Goal: Transaction & Acquisition: Obtain resource

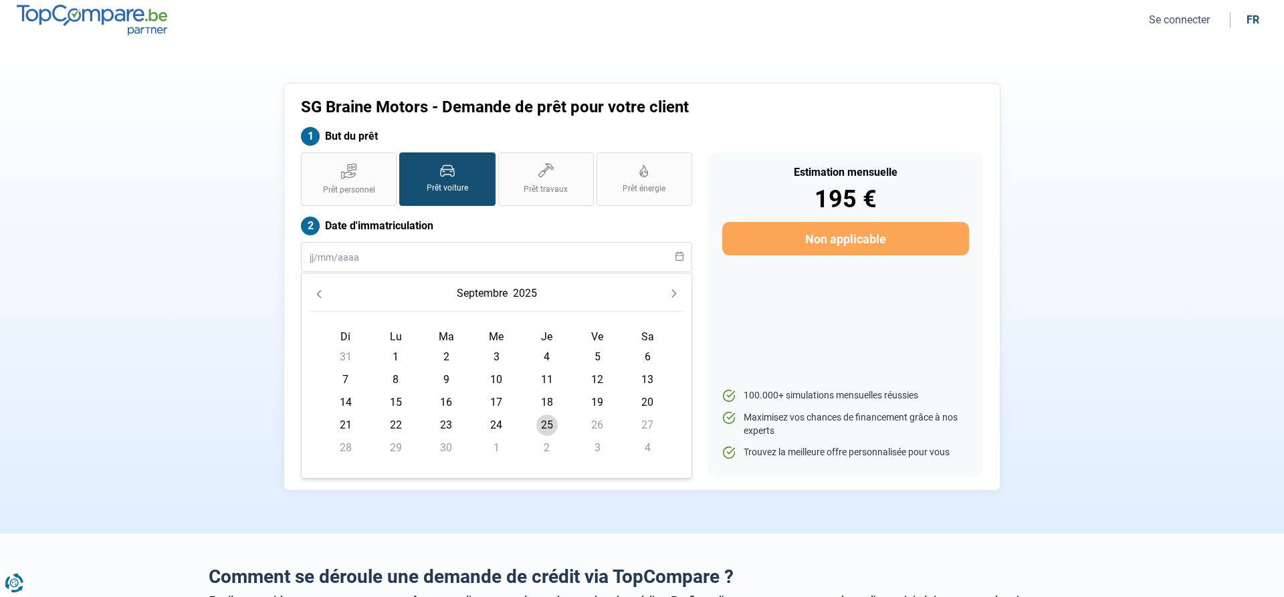
click at [545, 425] on span "25" at bounding box center [547, 425] width 21 height 21
type input "[DATE]"
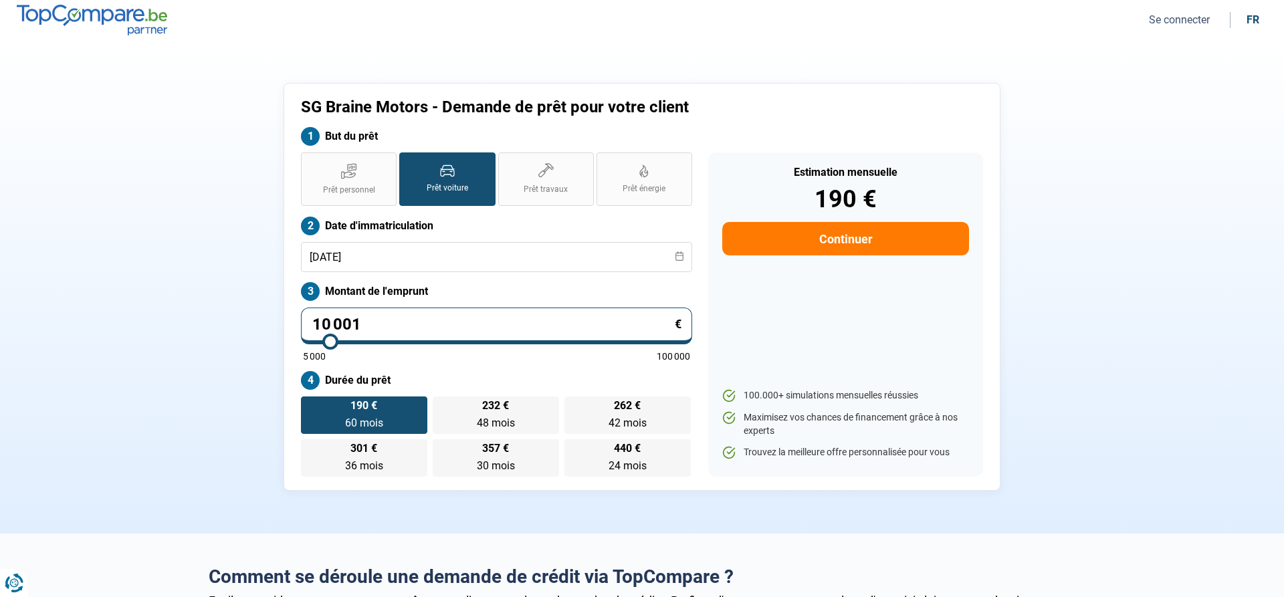
drag, startPoint x: 375, startPoint y: 325, endPoint x: 353, endPoint y: 322, distance: 22.2
click at [353, 322] on input "10 001" at bounding box center [496, 326] width 391 height 37
type input "9 750"
type input "9750"
radio input "true"
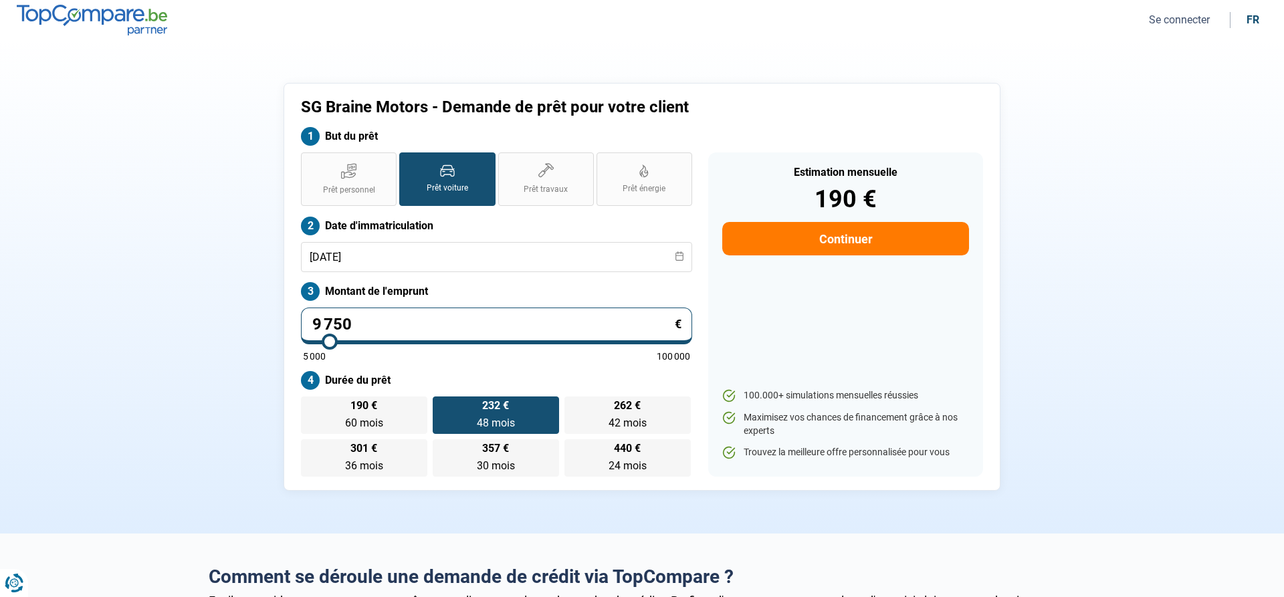
type input "10 000"
type input "10000"
type input "10 250"
type input "10250"
type input "10 500"
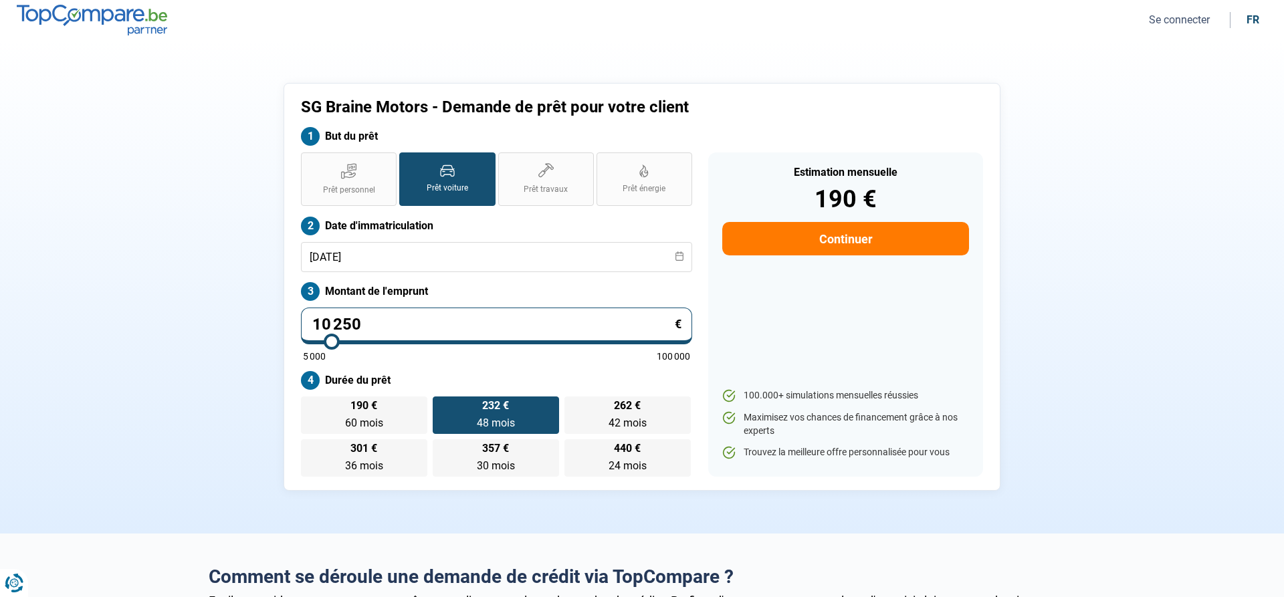
type input "10500"
type input "10 750"
type input "10750"
type input "11 250"
type input "11250"
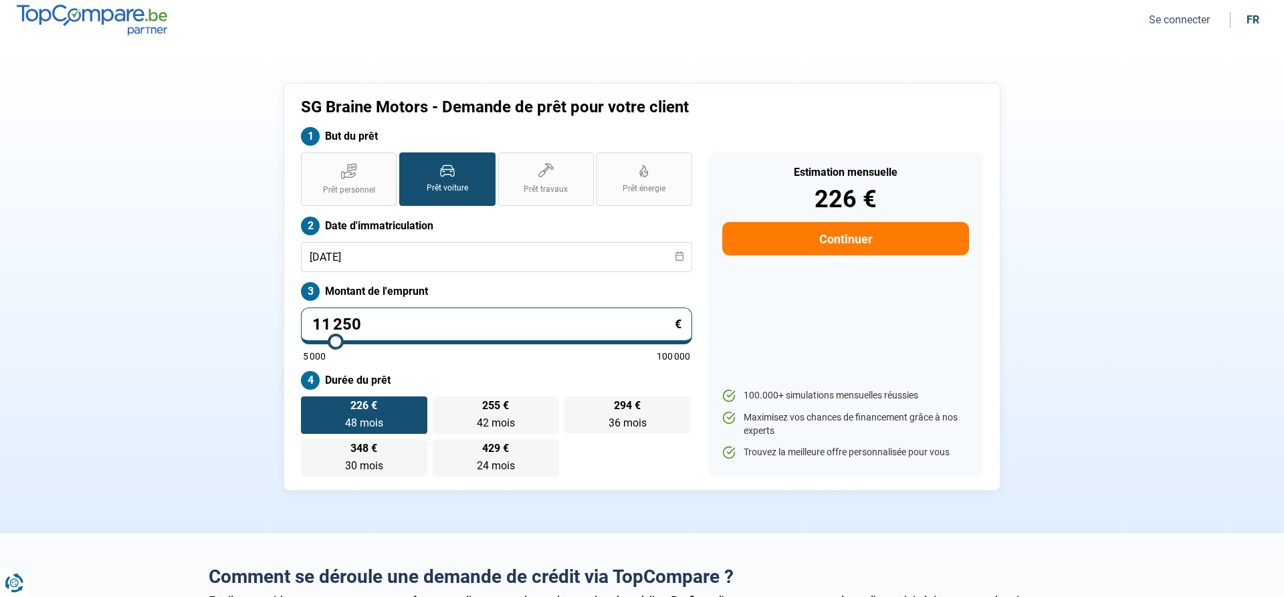
type input "11 500"
type input "11500"
type input "11 750"
type input "11750"
type input "12 000"
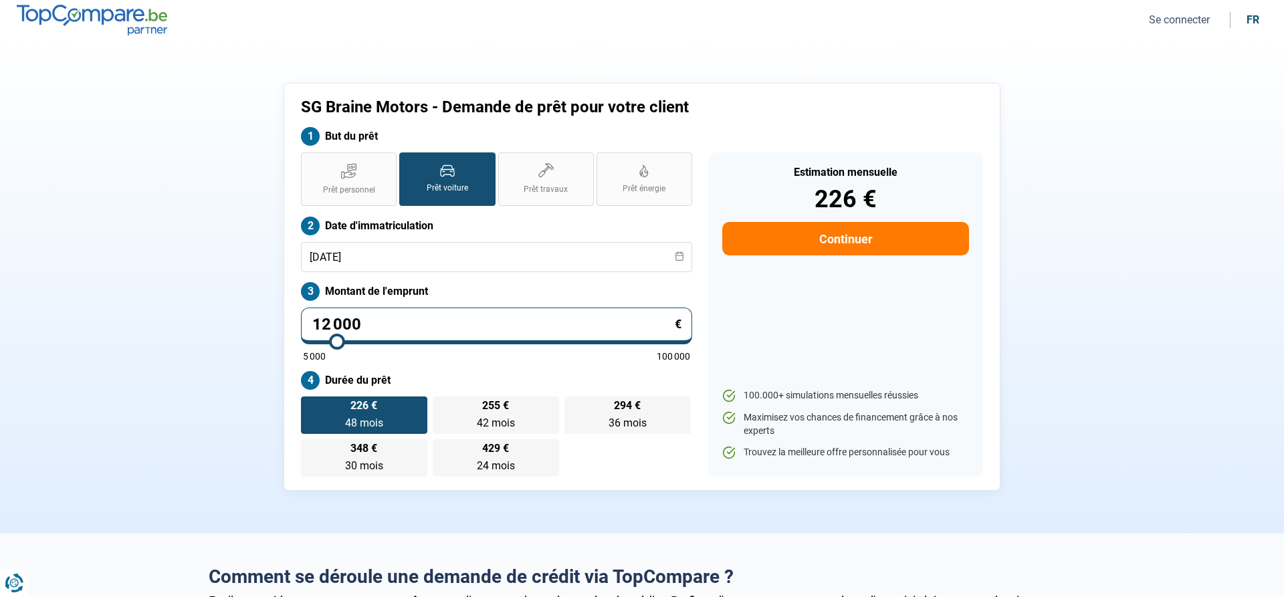
type input "12000"
type input "12 250"
type input "12250"
type input "12 000"
drag, startPoint x: 330, startPoint y: 341, endPoint x: 339, endPoint y: 344, distance: 8.5
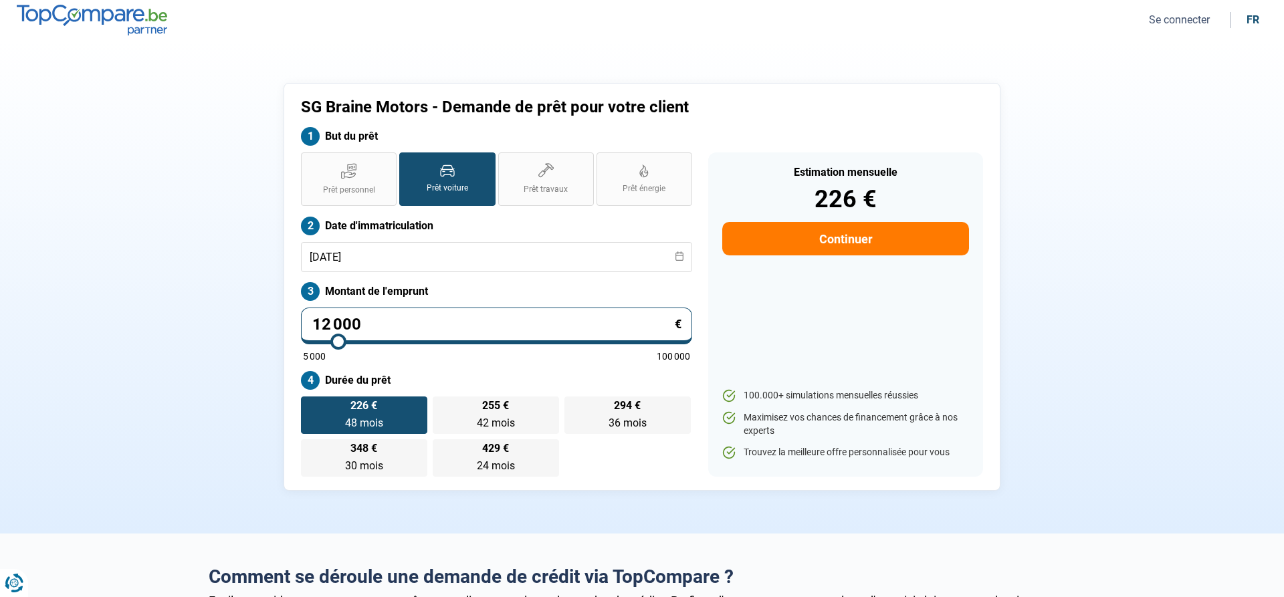
type input "12000"
click at [339, 343] on input "range" at bounding box center [496, 342] width 387 height 3
radio input "false"
click at [609, 461] on span "24 mois" at bounding box center [628, 466] width 38 height 13
click at [573, 448] on input "528 € 24 mois 24 mois" at bounding box center [569, 444] width 9 height 9
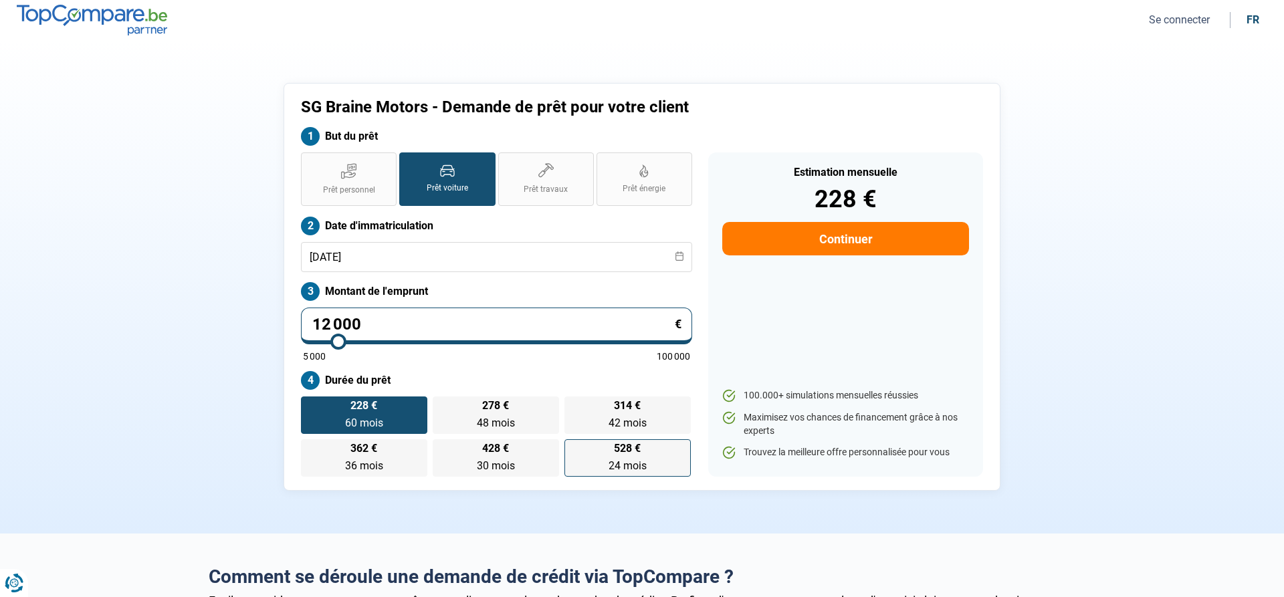
radio input "true"
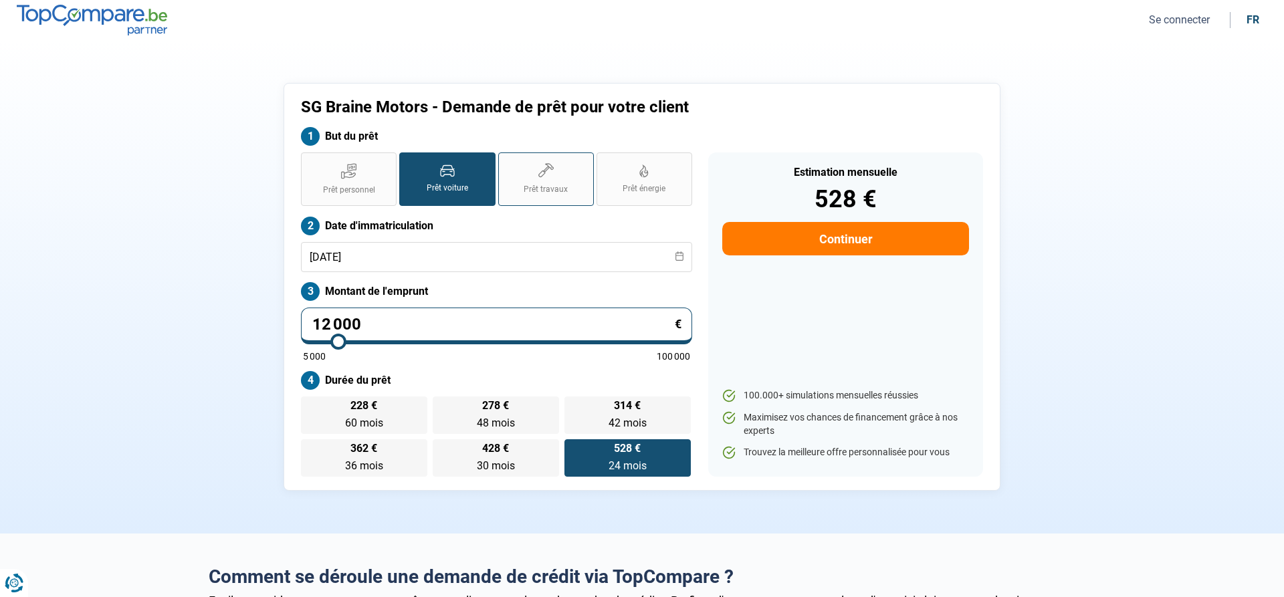
click at [543, 187] on span "Prêt travaux" at bounding box center [546, 189] width 44 height 11
click at [507, 161] on input "Prêt travaux" at bounding box center [502, 157] width 9 height 9
radio input "true"
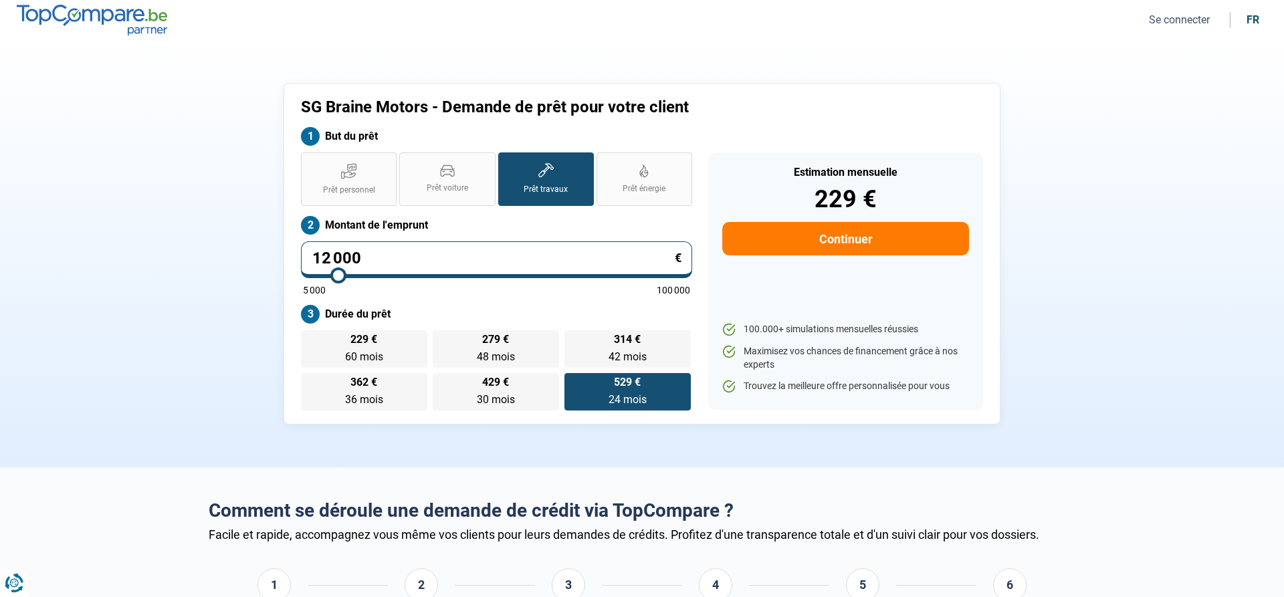
radio input "false"
radio input "true"
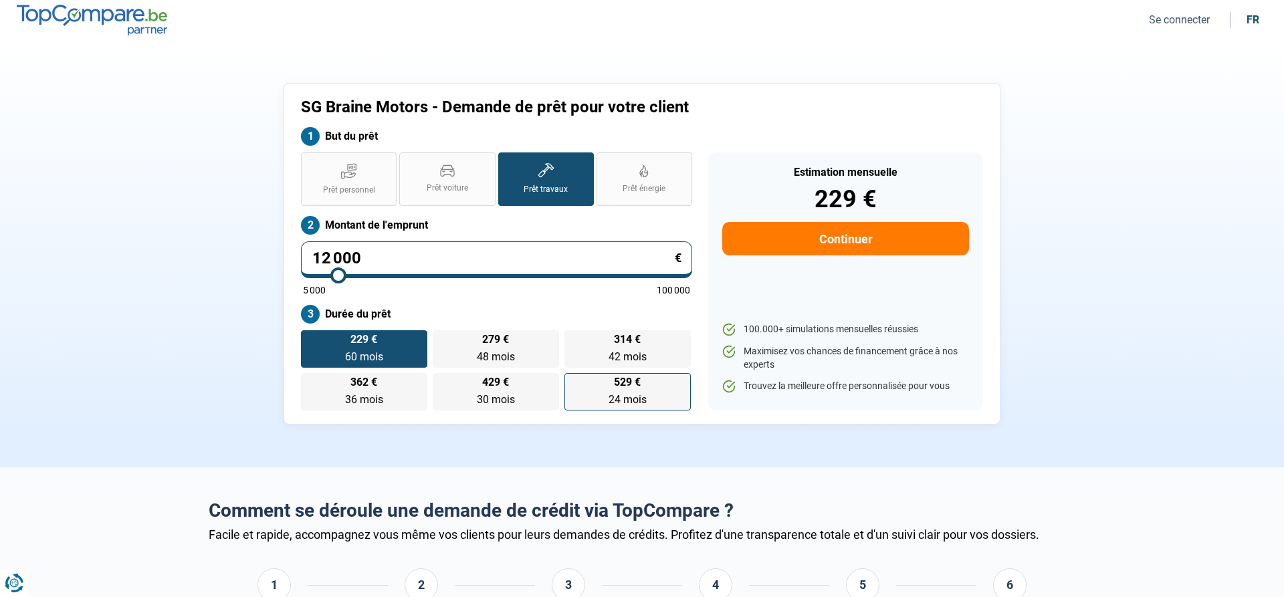
click at [623, 393] on label "529 € 24 mois 24 mois" at bounding box center [628, 391] width 126 height 37
click at [573, 382] on input "529 € 24 mois 24 mois" at bounding box center [569, 377] width 9 height 9
radio input "true"
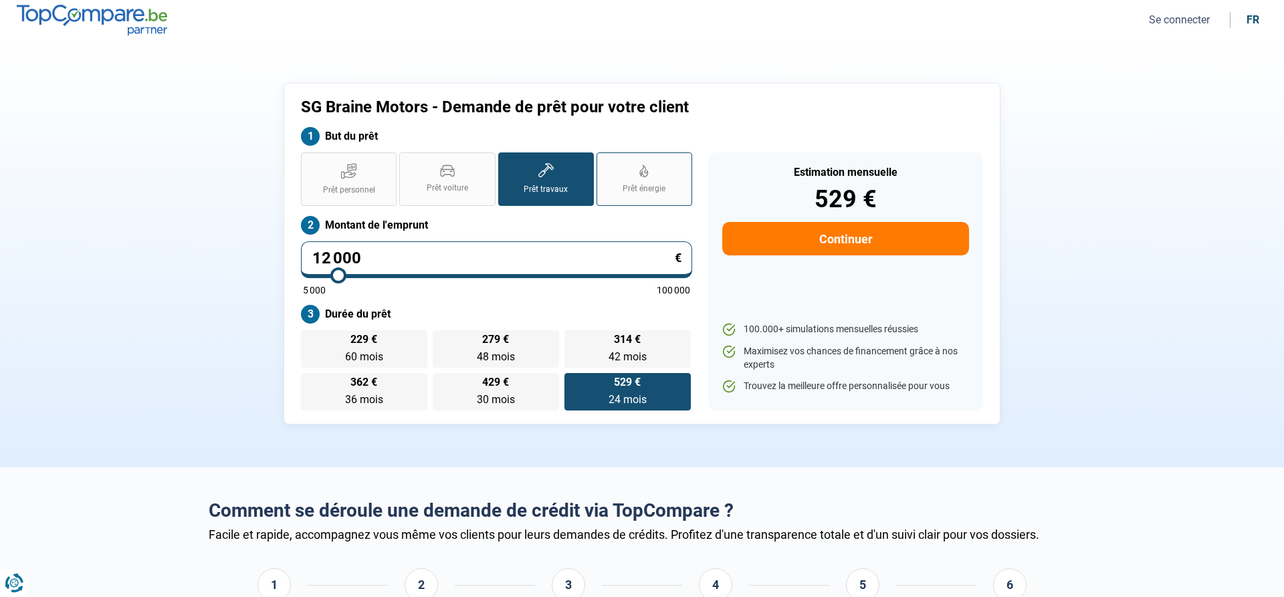
click at [644, 184] on span "Prêt énergie" at bounding box center [644, 188] width 43 height 11
click at [605, 161] on input "Prêt énergie" at bounding box center [601, 157] width 9 height 9
radio input "true"
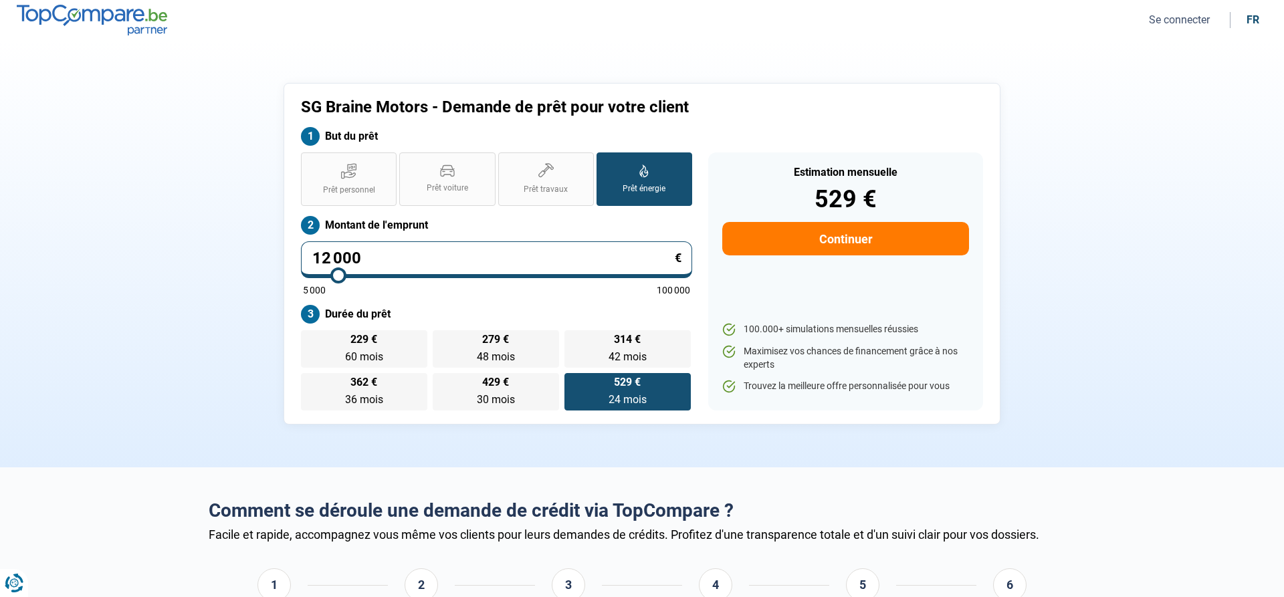
radio input "false"
radio input "true"
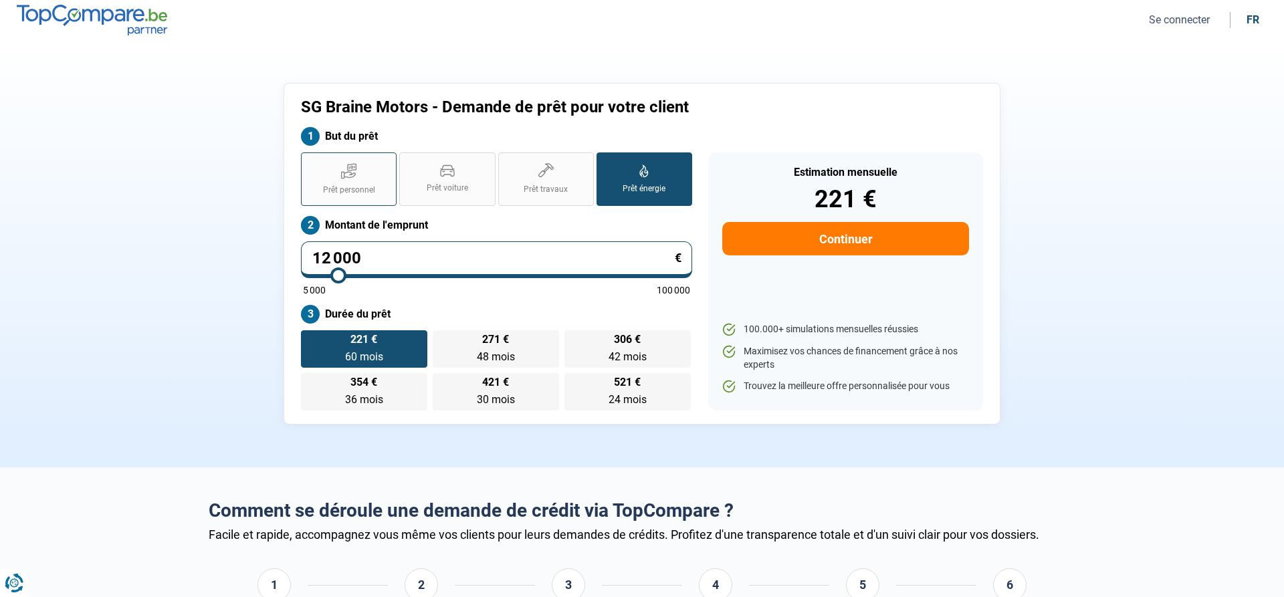
click at [343, 164] on icon at bounding box center [349, 171] width 16 height 17
click at [310, 161] on input "Prêt personnel" at bounding box center [305, 157] width 9 height 9
radio input "true"
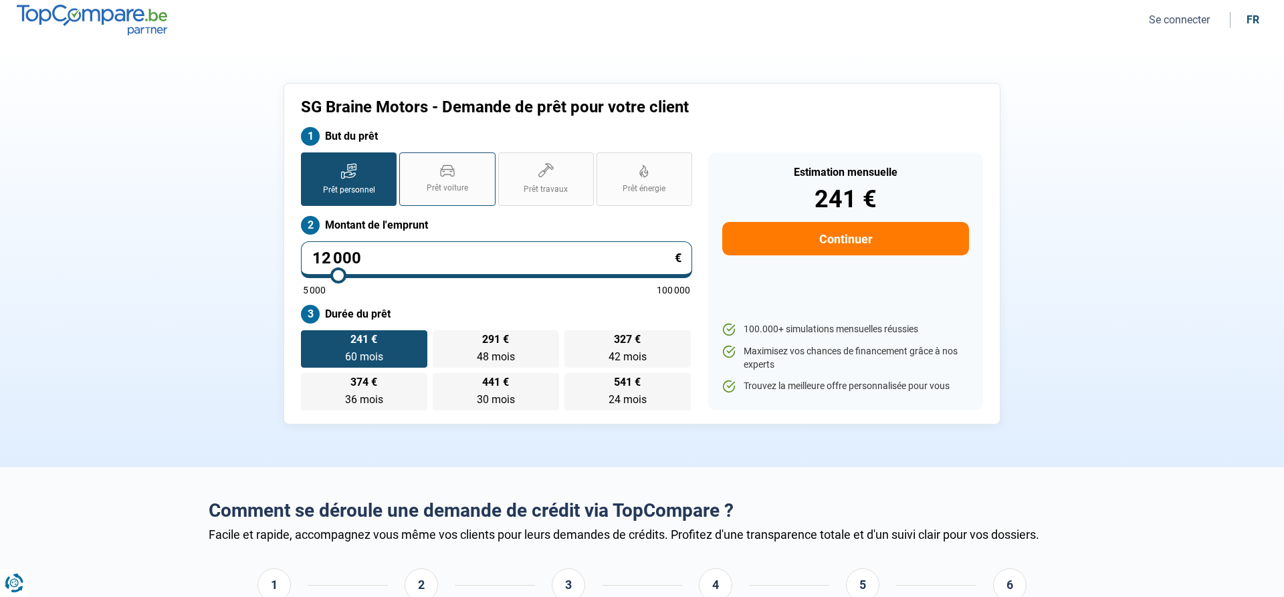
click at [417, 187] on label "Prêt voiture" at bounding box center [447, 180] width 96 height 54
click at [408, 161] on input "Prêt voiture" at bounding box center [403, 157] width 9 height 9
radio input "true"
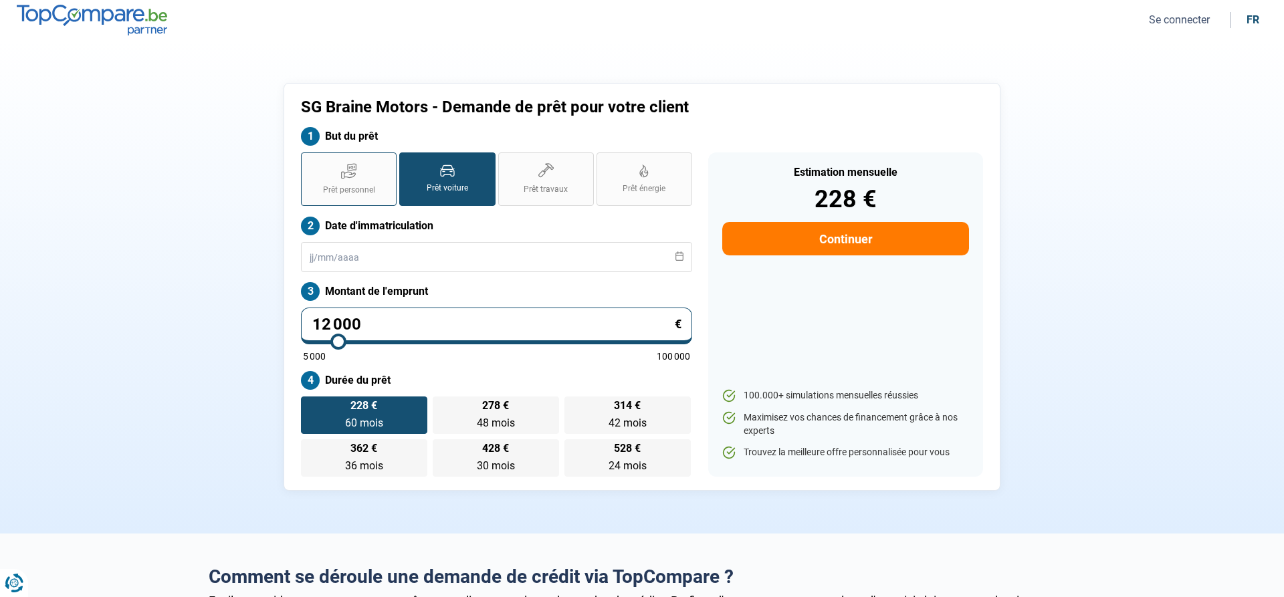
click at [361, 182] on label "Prêt personnel" at bounding box center [349, 180] width 96 height 54
click at [310, 161] on input "Prêt personnel" at bounding box center [305, 157] width 9 height 9
radio input "true"
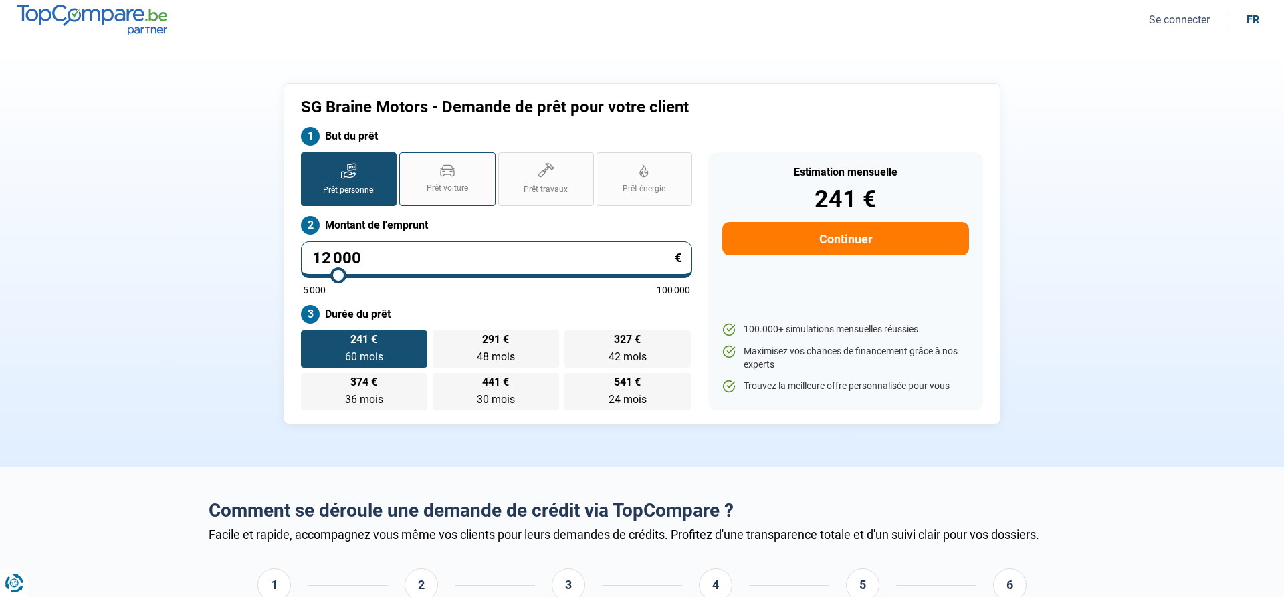
click at [422, 177] on label "Prêt voiture" at bounding box center [447, 180] width 96 height 54
click at [408, 161] on input "Prêt voiture" at bounding box center [403, 157] width 9 height 9
radio input "true"
